Goal: Task Accomplishment & Management: Complete application form

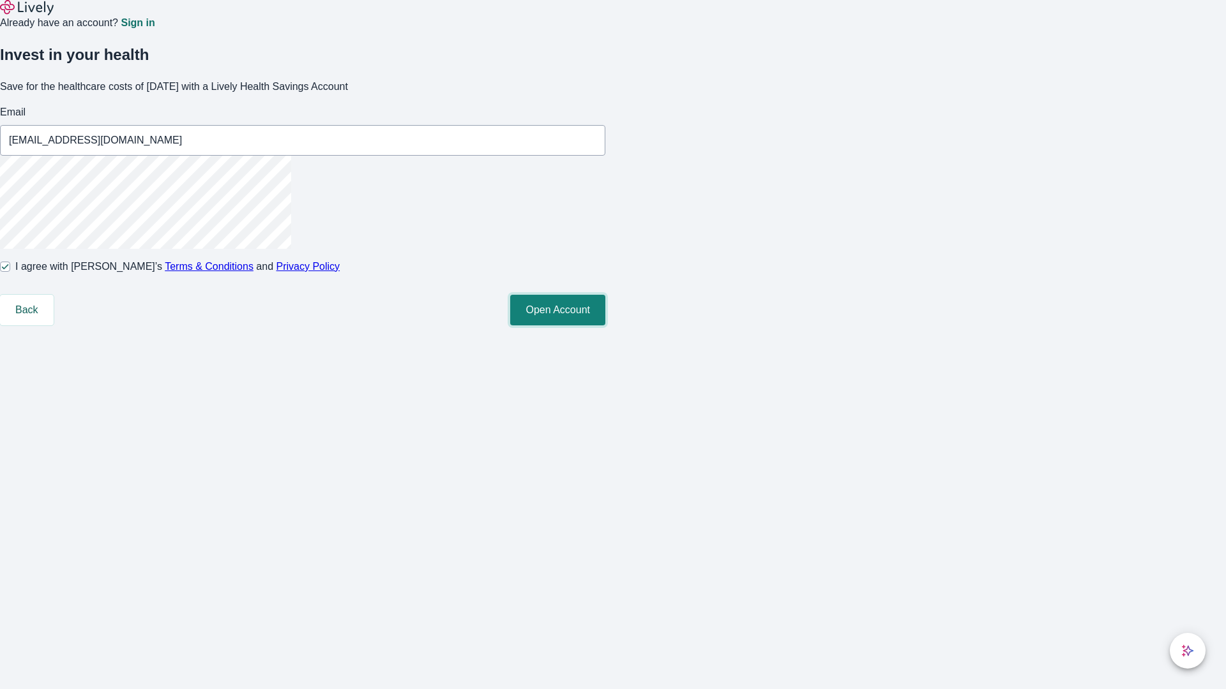
click at [605, 326] on button "Open Account" at bounding box center [557, 310] width 95 height 31
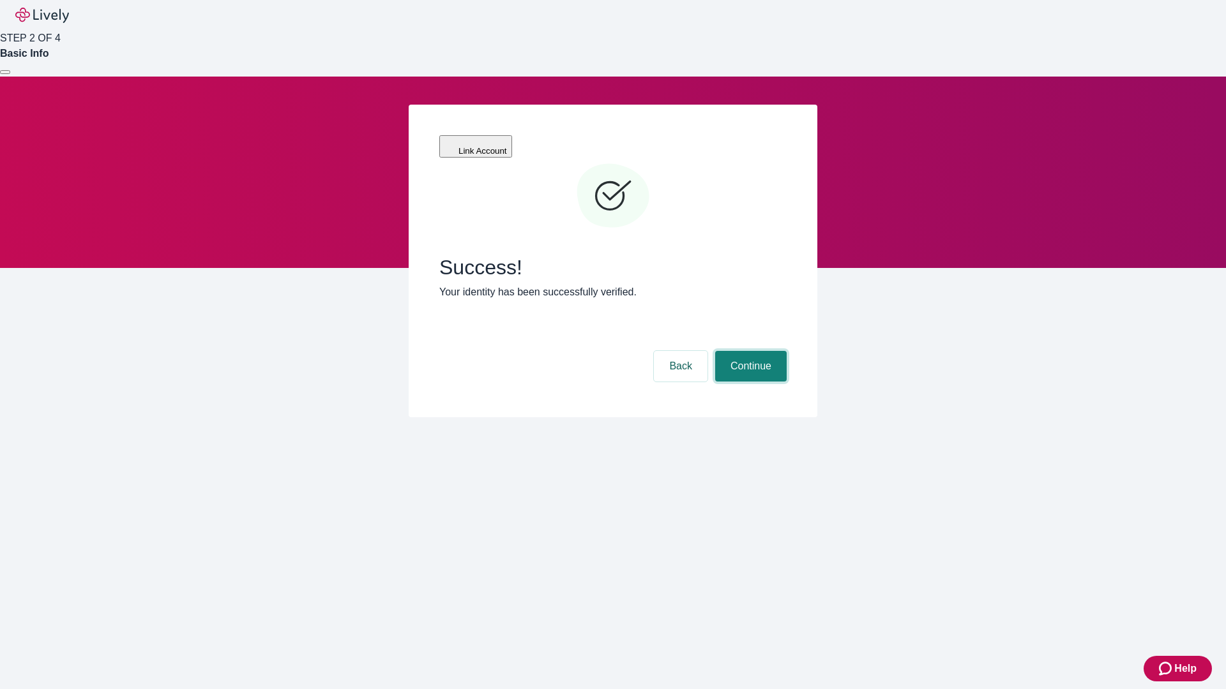
click at [749, 351] on button "Continue" at bounding box center [751, 366] width 72 height 31
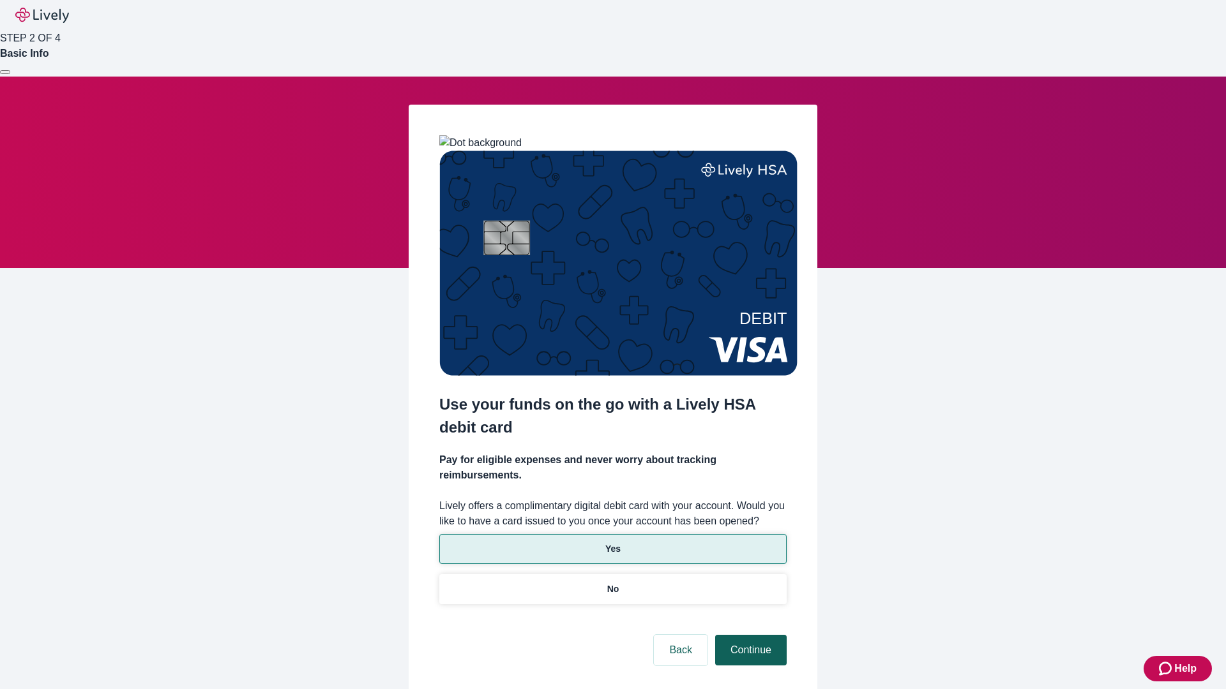
click at [612, 543] on p "Yes" at bounding box center [612, 549] width 15 height 13
click at [749, 635] on button "Continue" at bounding box center [751, 650] width 72 height 31
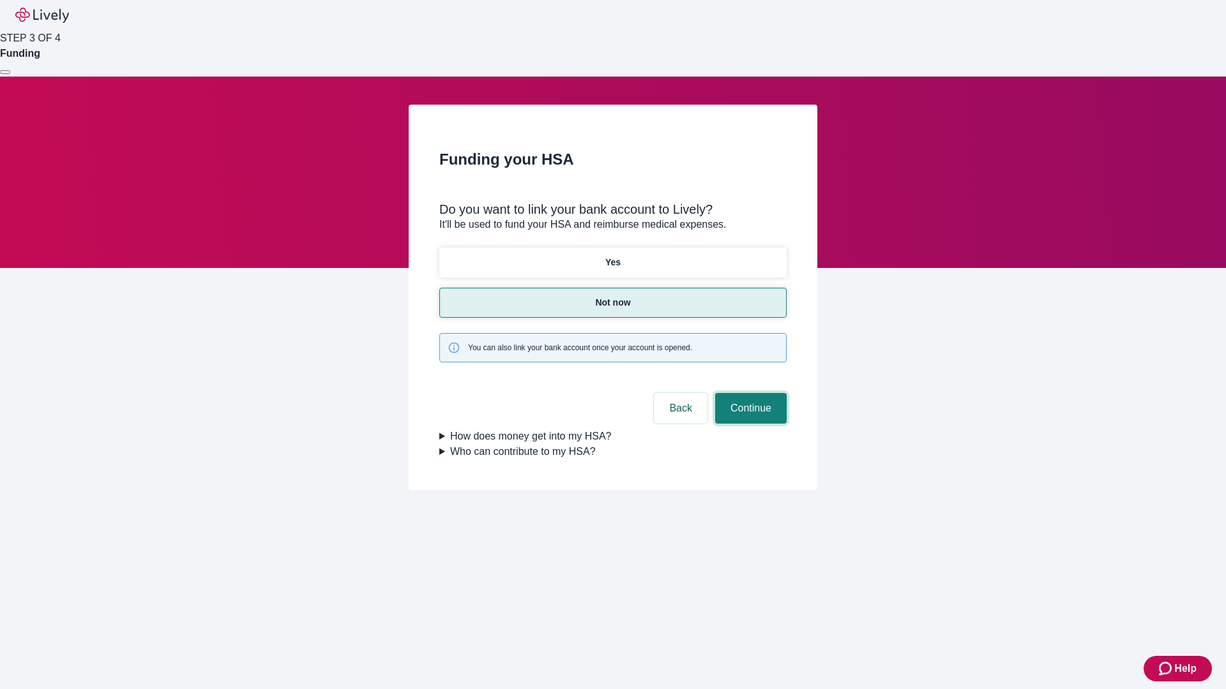
click at [749, 393] on button "Continue" at bounding box center [751, 408] width 72 height 31
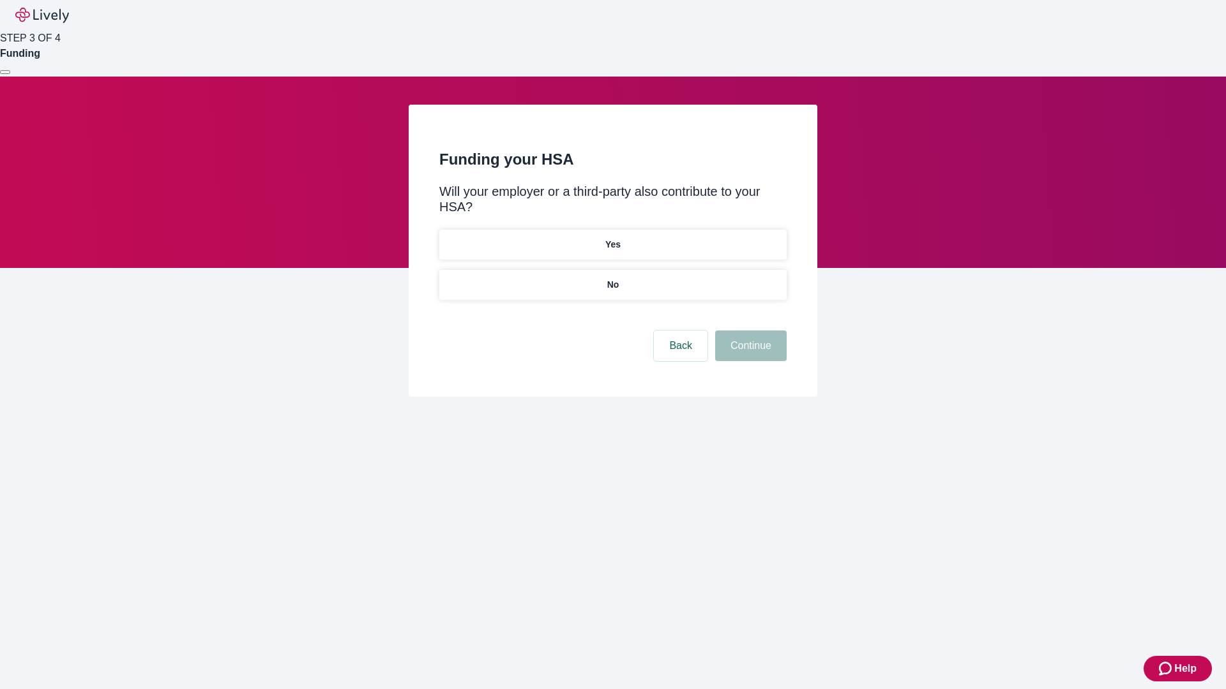
click at [612, 278] on p "No" at bounding box center [613, 284] width 12 height 13
click at [749, 331] on button "Continue" at bounding box center [751, 346] width 72 height 31
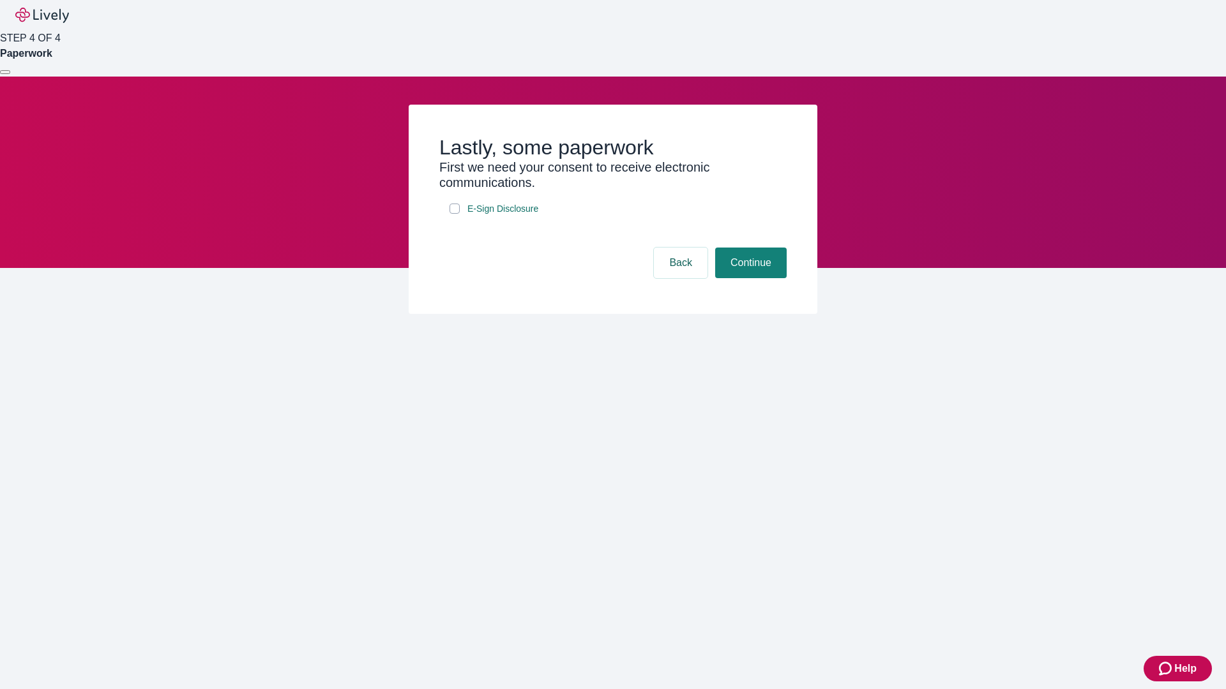
click at [455, 214] on input "E-Sign Disclosure" at bounding box center [454, 209] width 10 height 10
checkbox input "true"
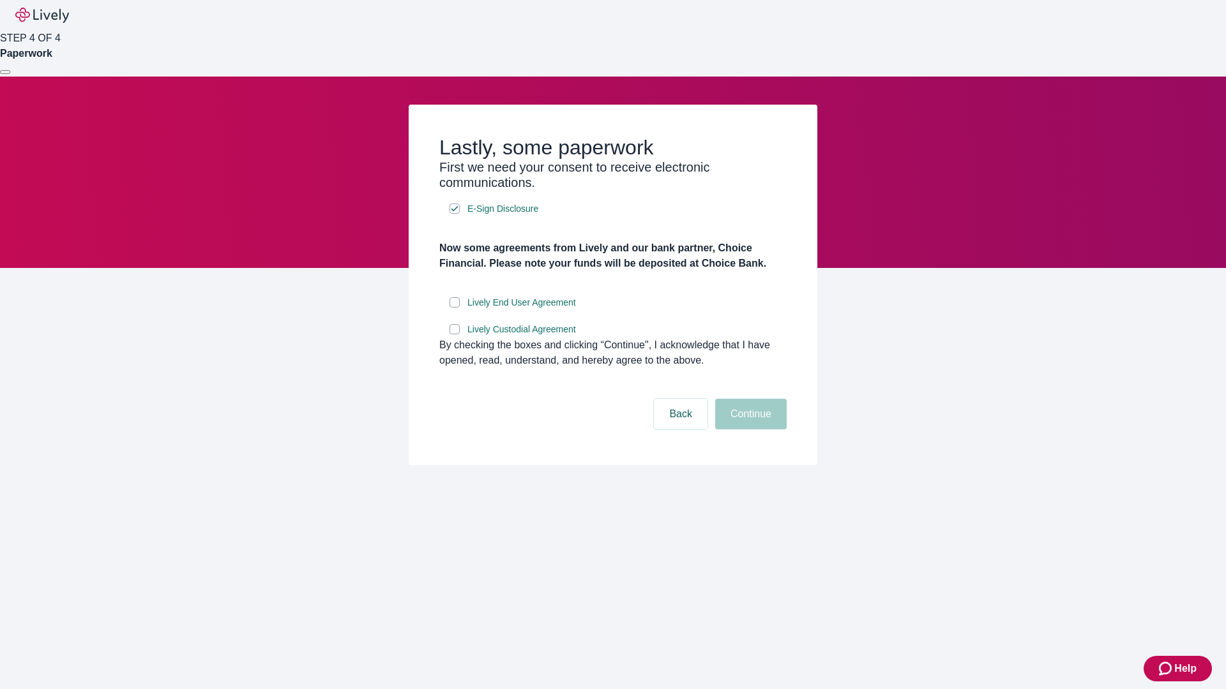
click at [455, 308] on input "Lively End User Agreement" at bounding box center [454, 302] width 10 height 10
checkbox input "true"
click at [455, 335] on input "Lively Custodial Agreement" at bounding box center [454, 329] width 10 height 10
checkbox input "true"
click at [749, 430] on button "Continue" at bounding box center [751, 414] width 72 height 31
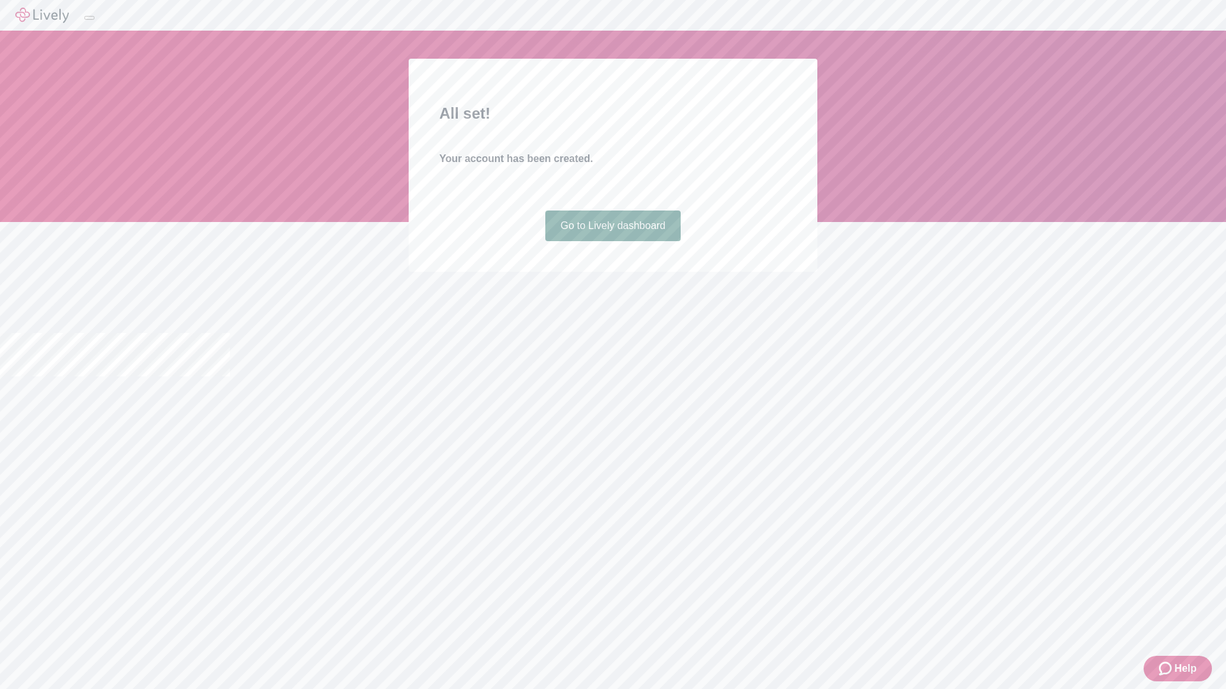
click at [612, 241] on link "Go to Lively dashboard" at bounding box center [613, 226] width 136 height 31
